Goal: Manage account settings

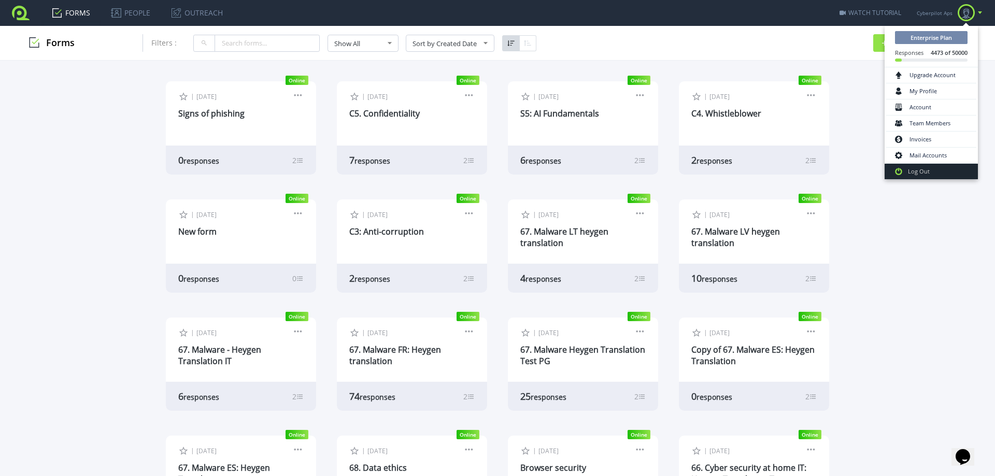
click at [931, 34] on span "Enterprise Plan" at bounding box center [931, 37] width 73 height 13
click at [936, 106] on link "Account" at bounding box center [931, 107] width 90 height 16
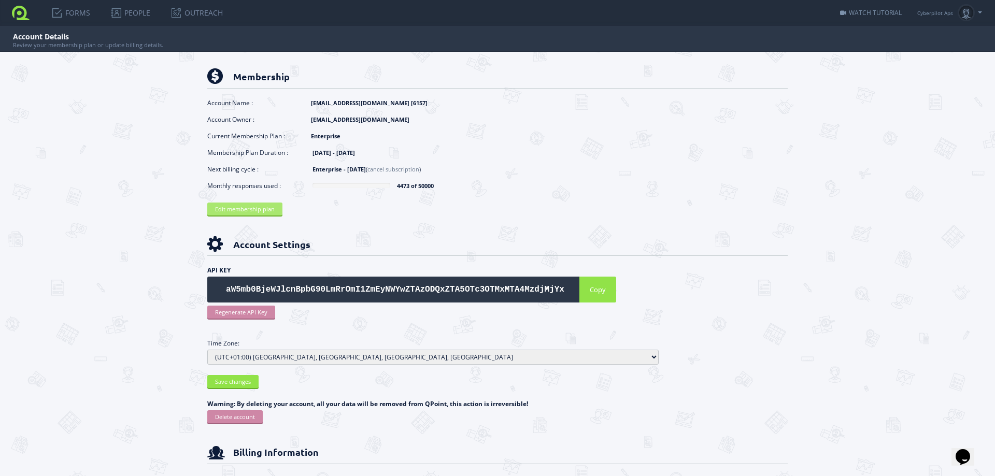
click at [263, 215] on link "Edit membership plan" at bounding box center [244, 209] width 75 height 13
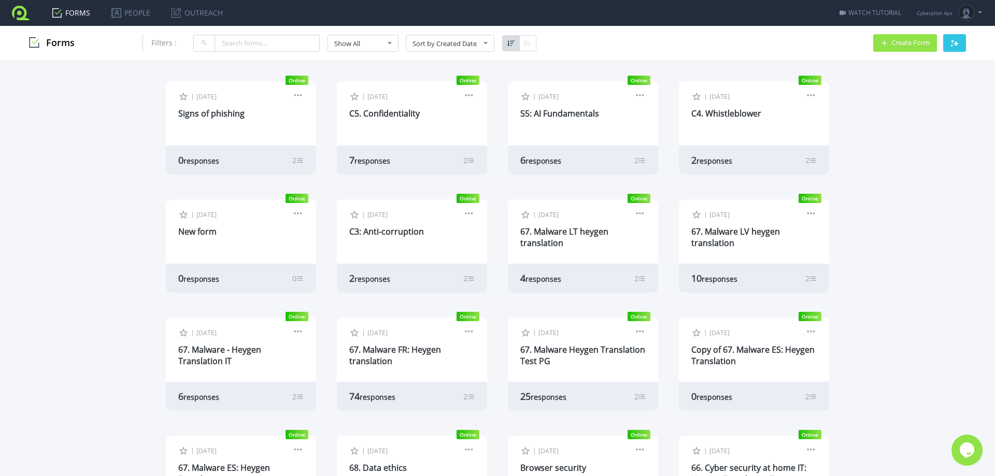
click at [44, 13] on link "FORMS" at bounding box center [70, 13] width 59 height 26
click at [965, 43] on button "button" at bounding box center [954, 43] width 23 height 18
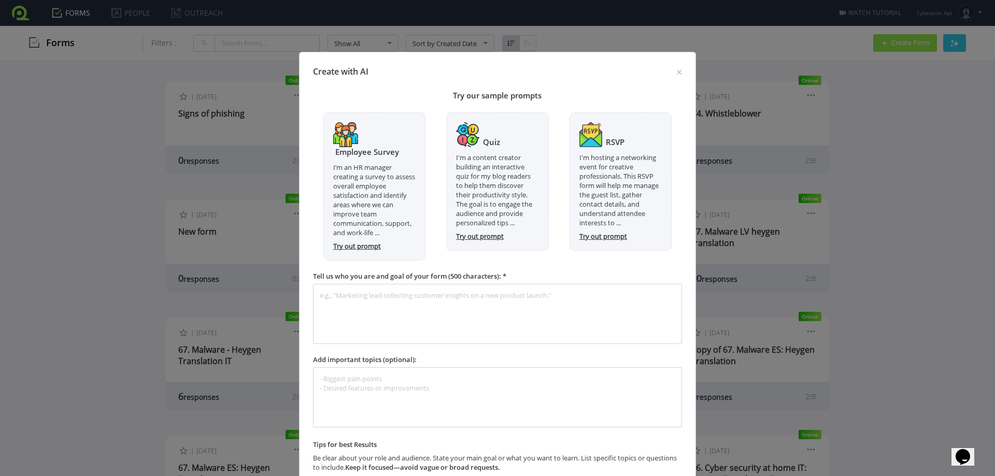
click at [886, 111] on div at bounding box center [497, 238] width 995 height 476
click at [678, 71] on button "×" at bounding box center [679, 71] width 22 height 29
